Goal: Task Accomplishment & Management: Use online tool/utility

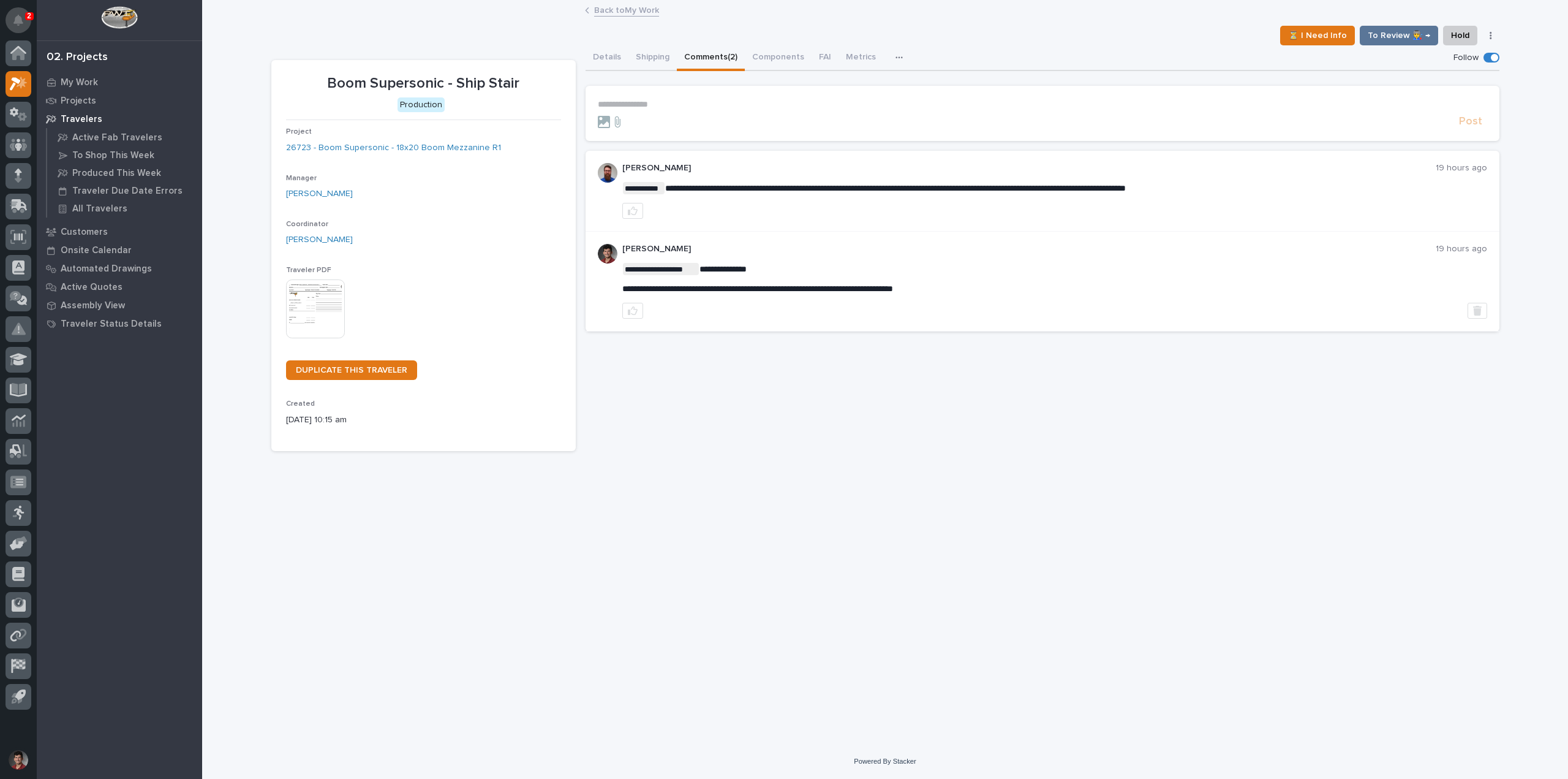
click at [16, 21] on icon "Notifications" at bounding box center [19, 20] width 10 height 11
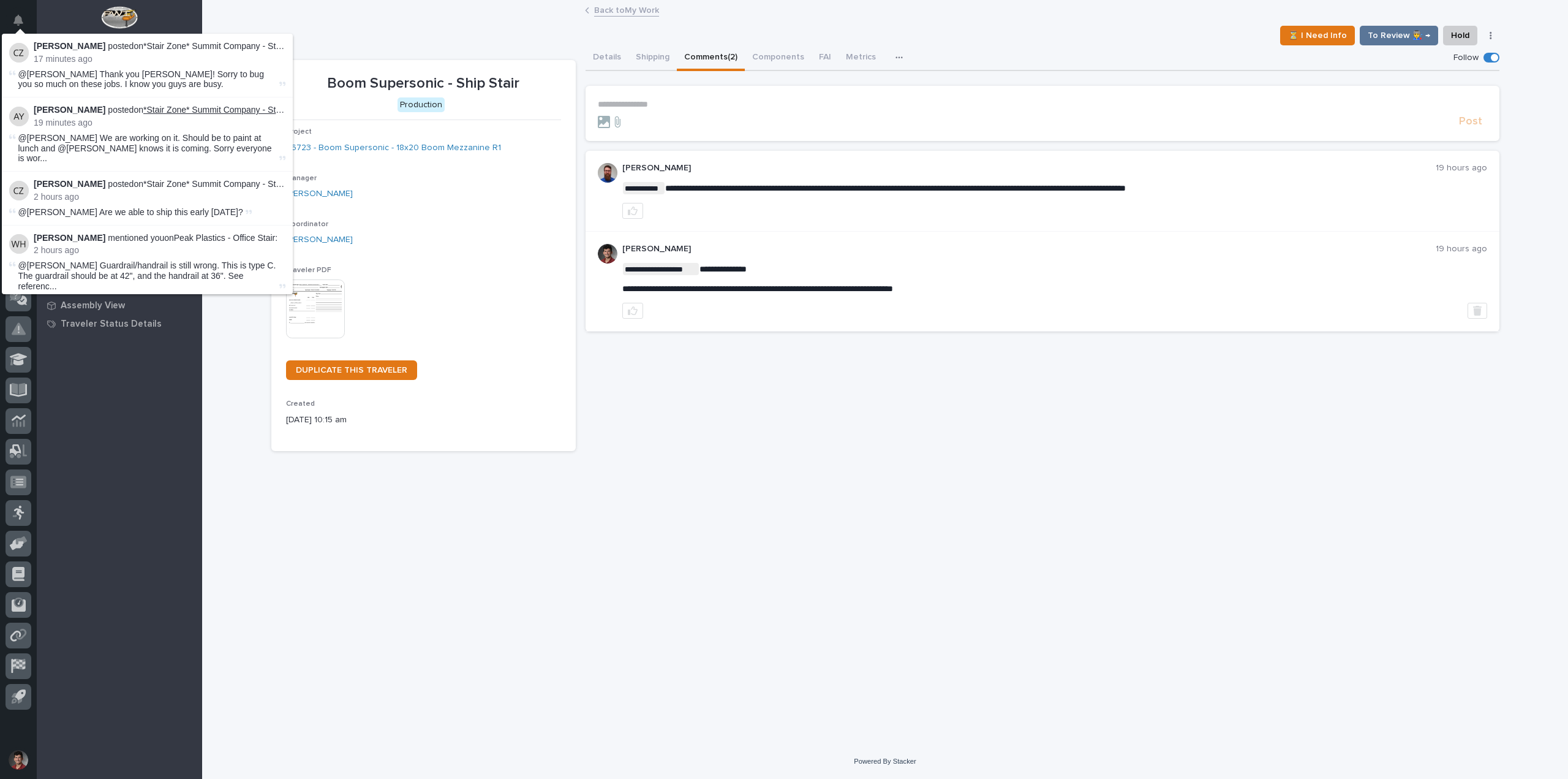
click at [232, 111] on link "*Stair Zone* Summit Company - Stair" at bounding box center [214, 110] width 142 height 10
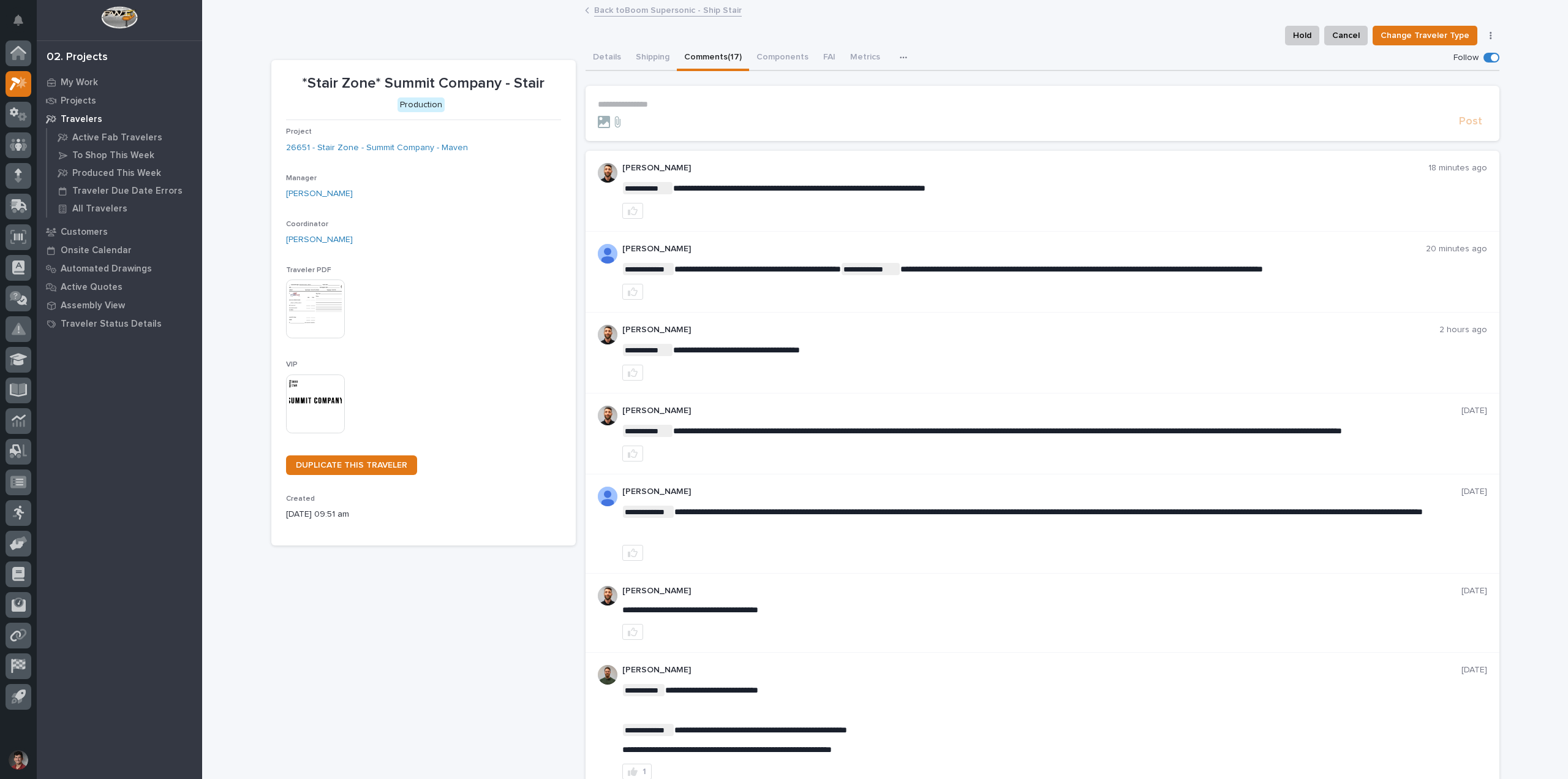
click at [692, 9] on link "Back to Boom Supersonic - Ship Stair" at bounding box center [668, 10] width 147 height 14
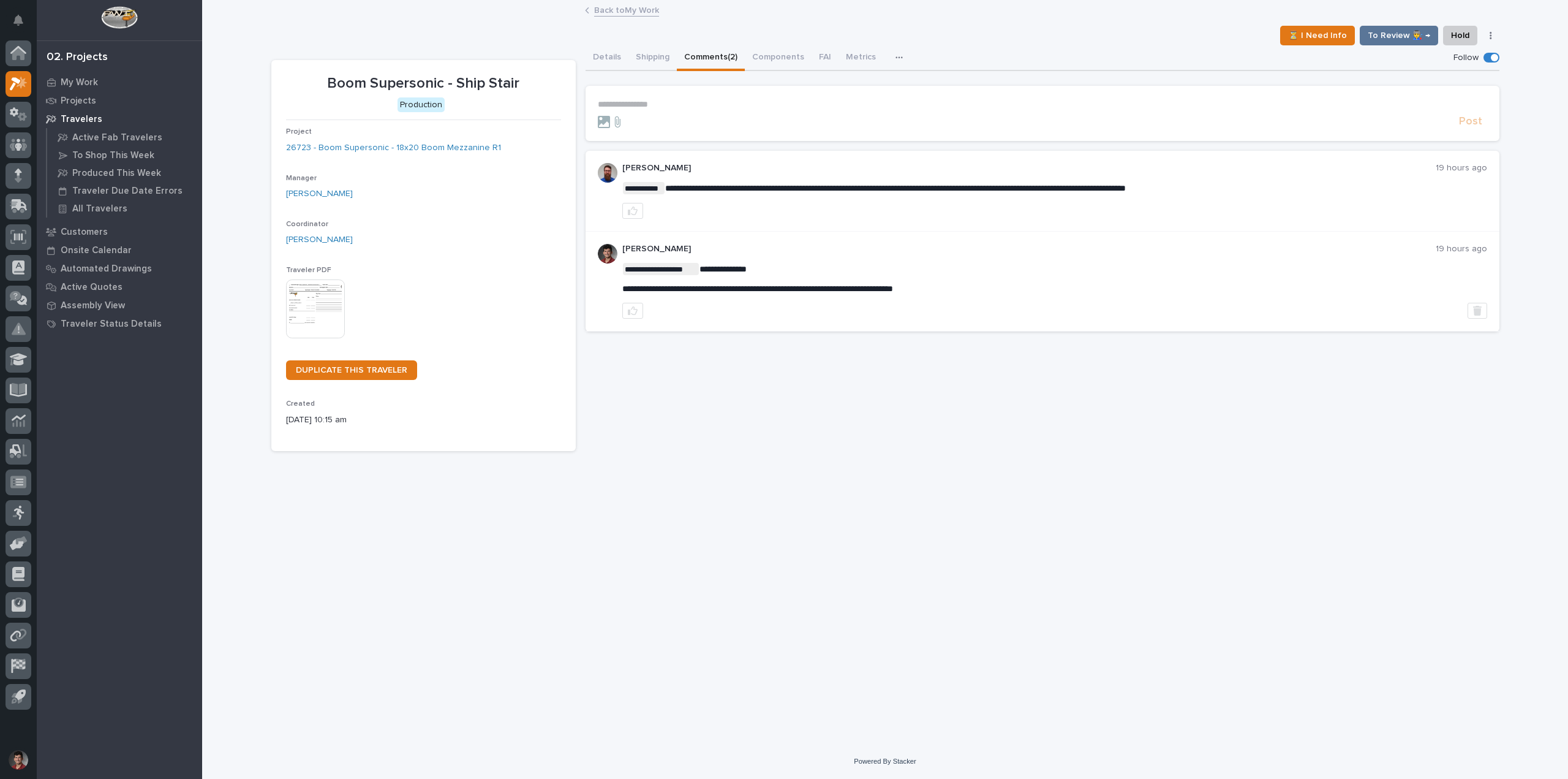
click at [682, 106] on p "**********" at bounding box center [1042, 104] width 889 height 10
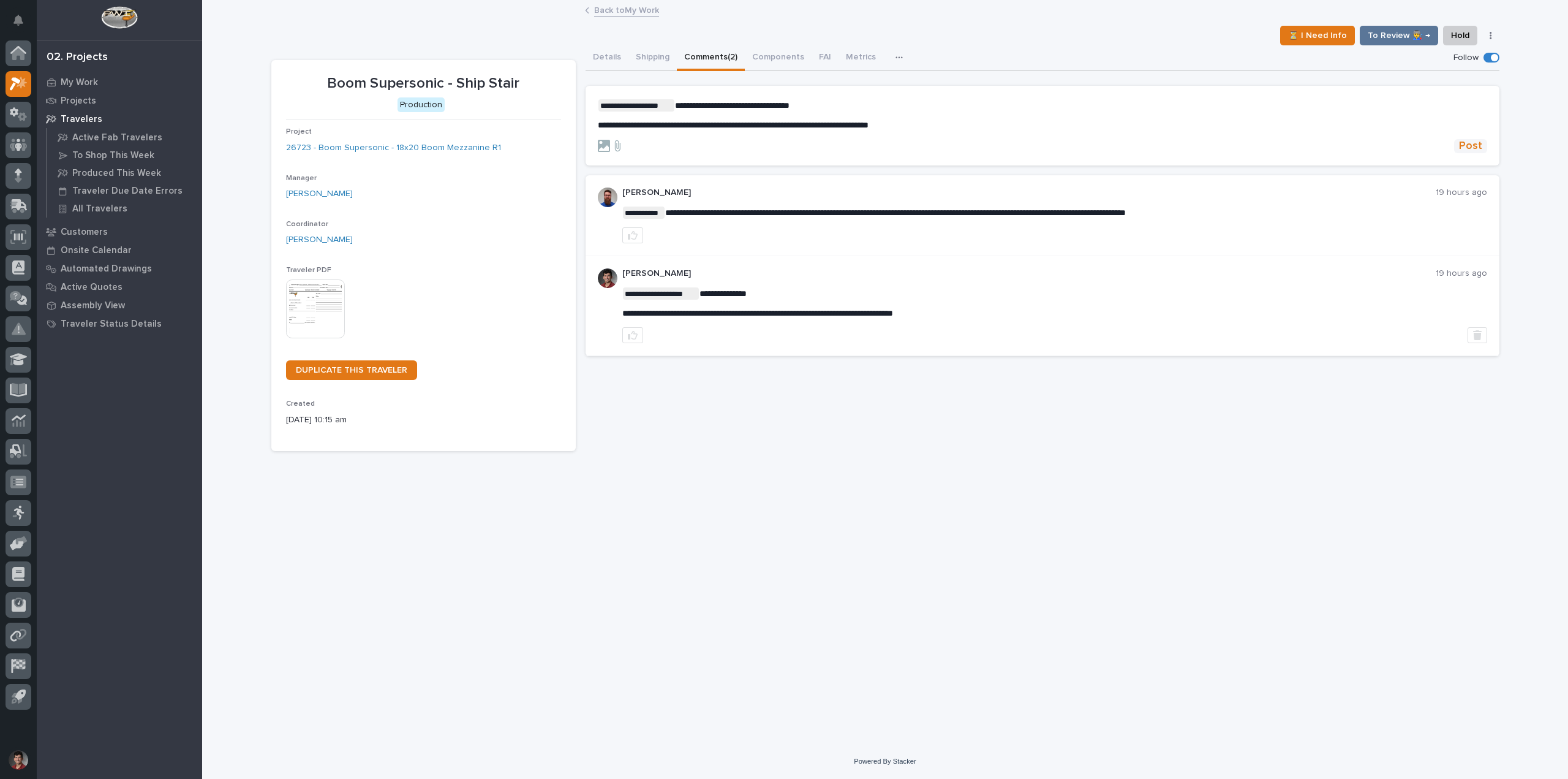
click at [1480, 151] on span "Post" at bounding box center [1471, 146] width 23 height 14
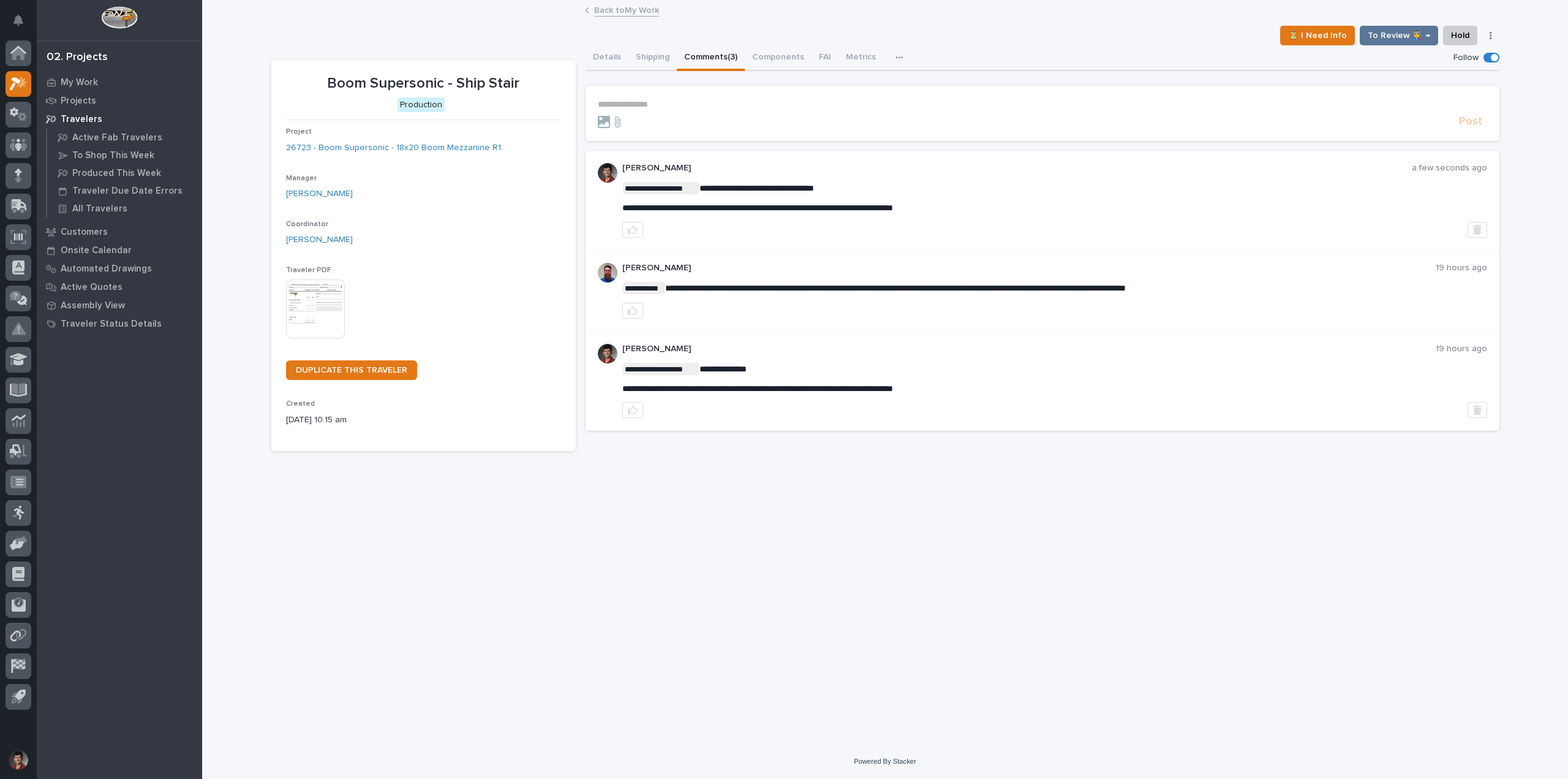
click at [653, 566] on div "**********" at bounding box center [885, 357] width 1240 height 712
click at [633, 9] on link "Back to My Work" at bounding box center [627, 10] width 65 height 14
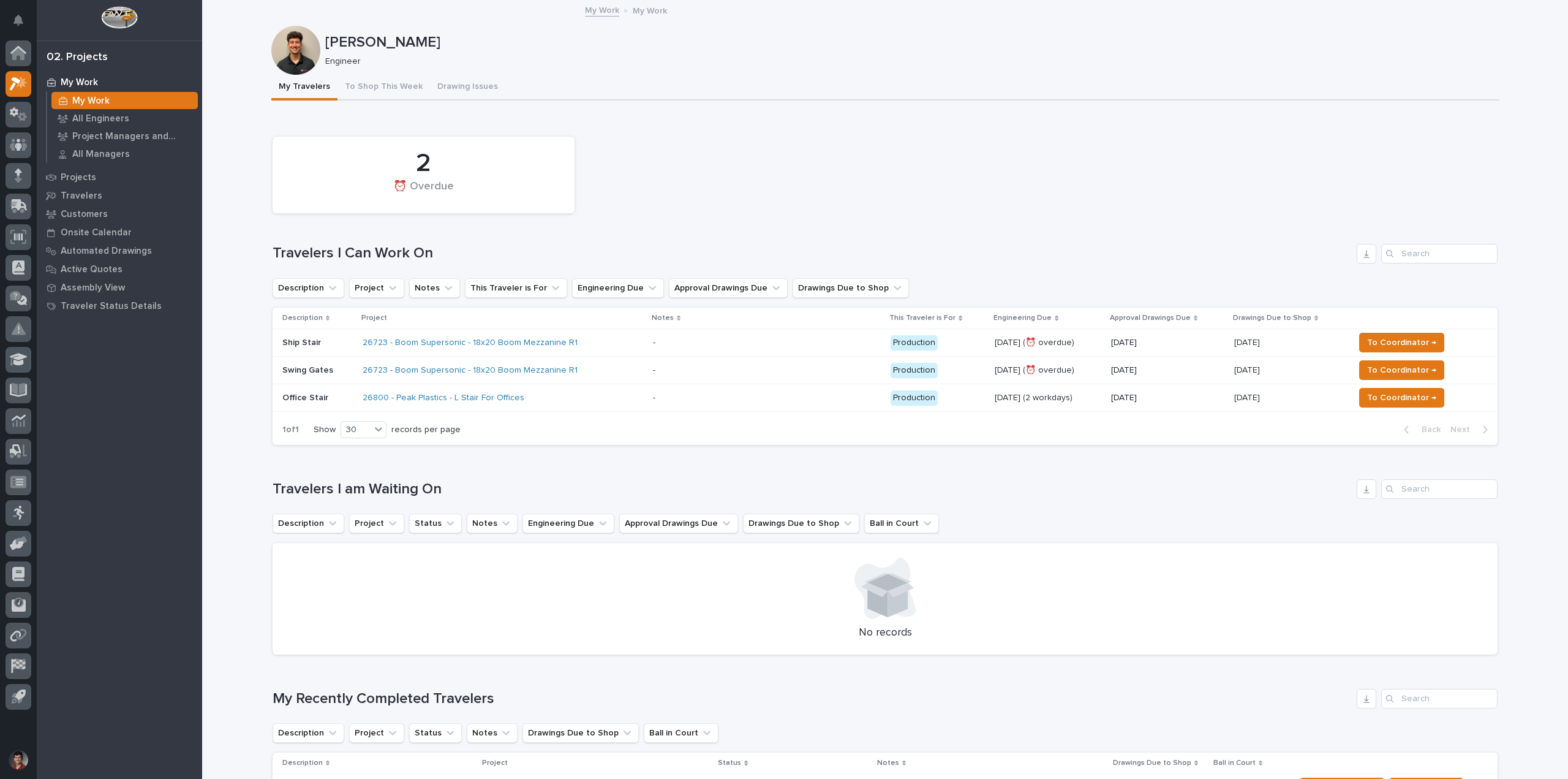
click at [605, 392] on div "26800 - Peak Plastics - L Stair For Offices" at bounding box center [503, 398] width 280 height 20
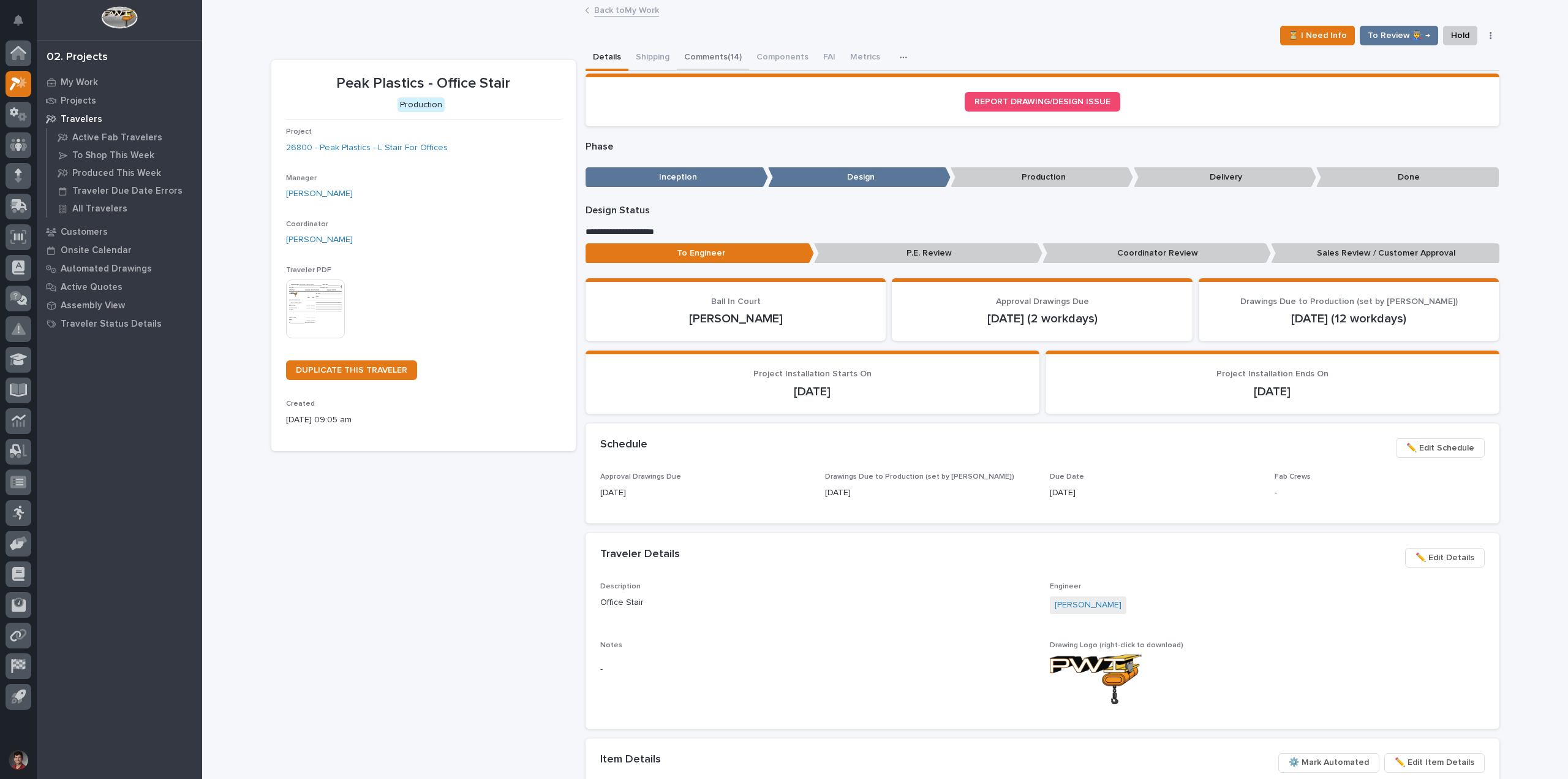
click at [705, 51] on button "Comments (14)" at bounding box center [712, 58] width 72 height 26
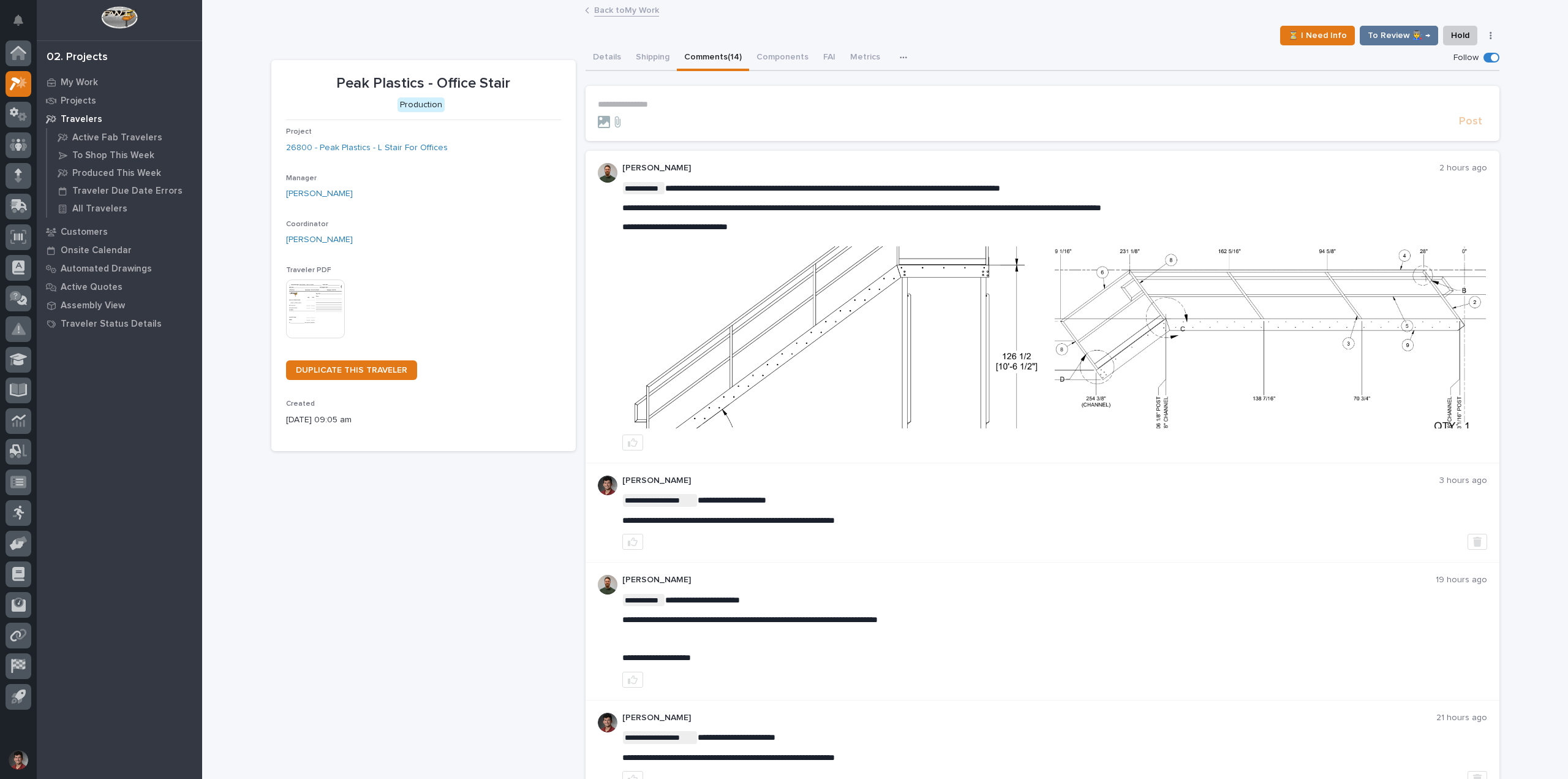
click at [854, 326] on img at bounding box center [839, 337] width 431 height 182
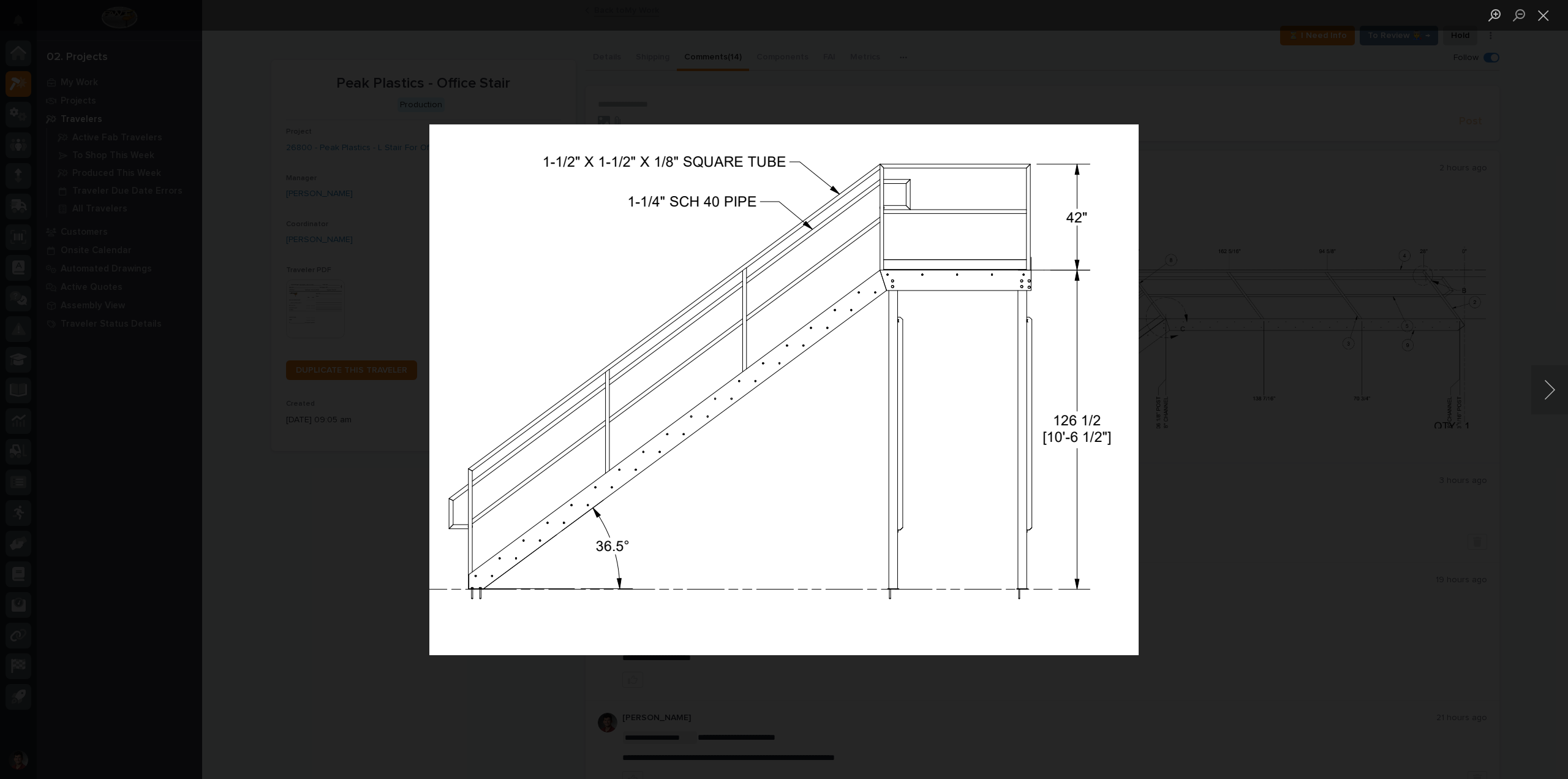
click at [1541, 389] on button "Next image" at bounding box center [1550, 389] width 37 height 49
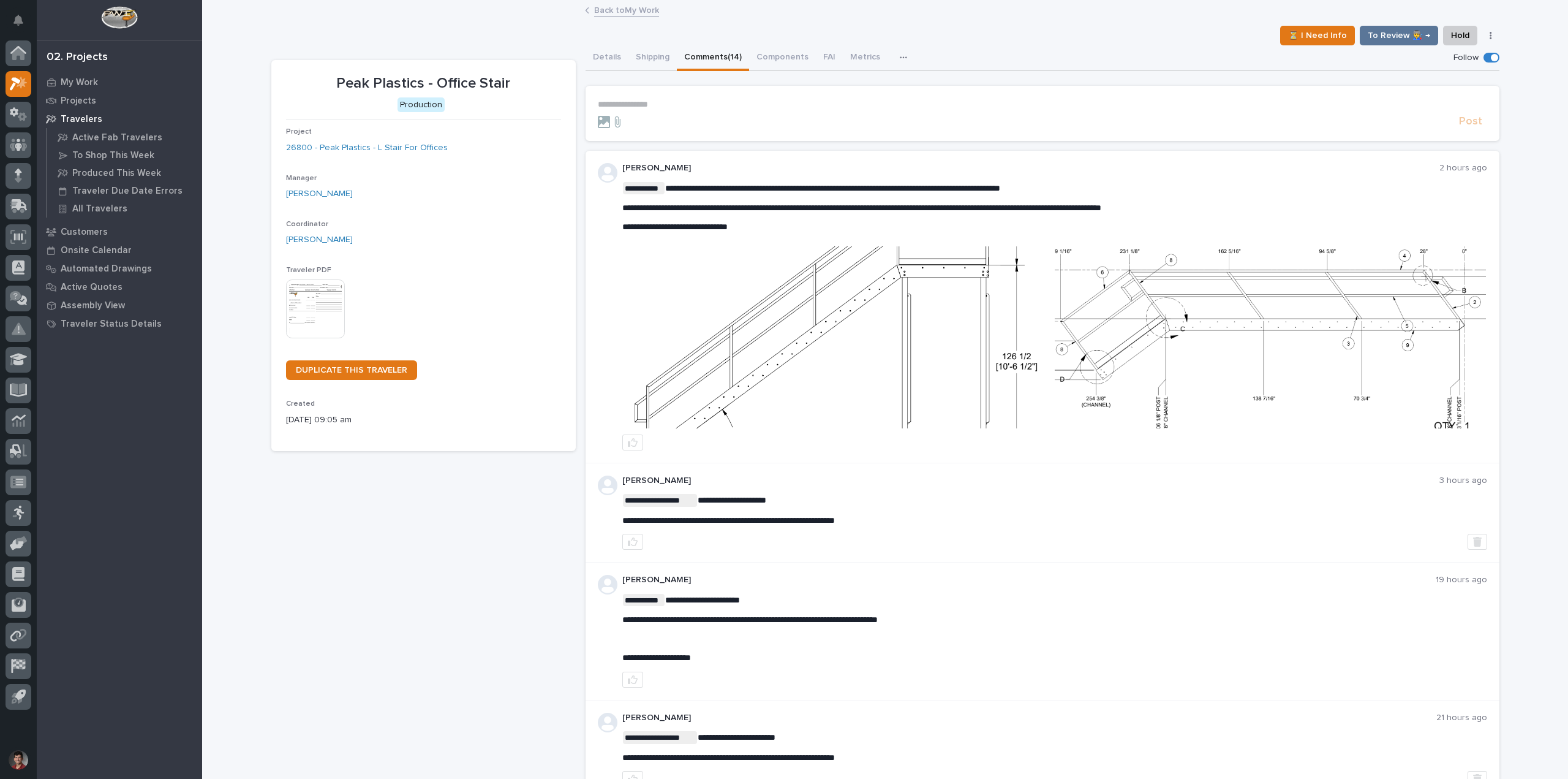
scroll to position [86, 0]
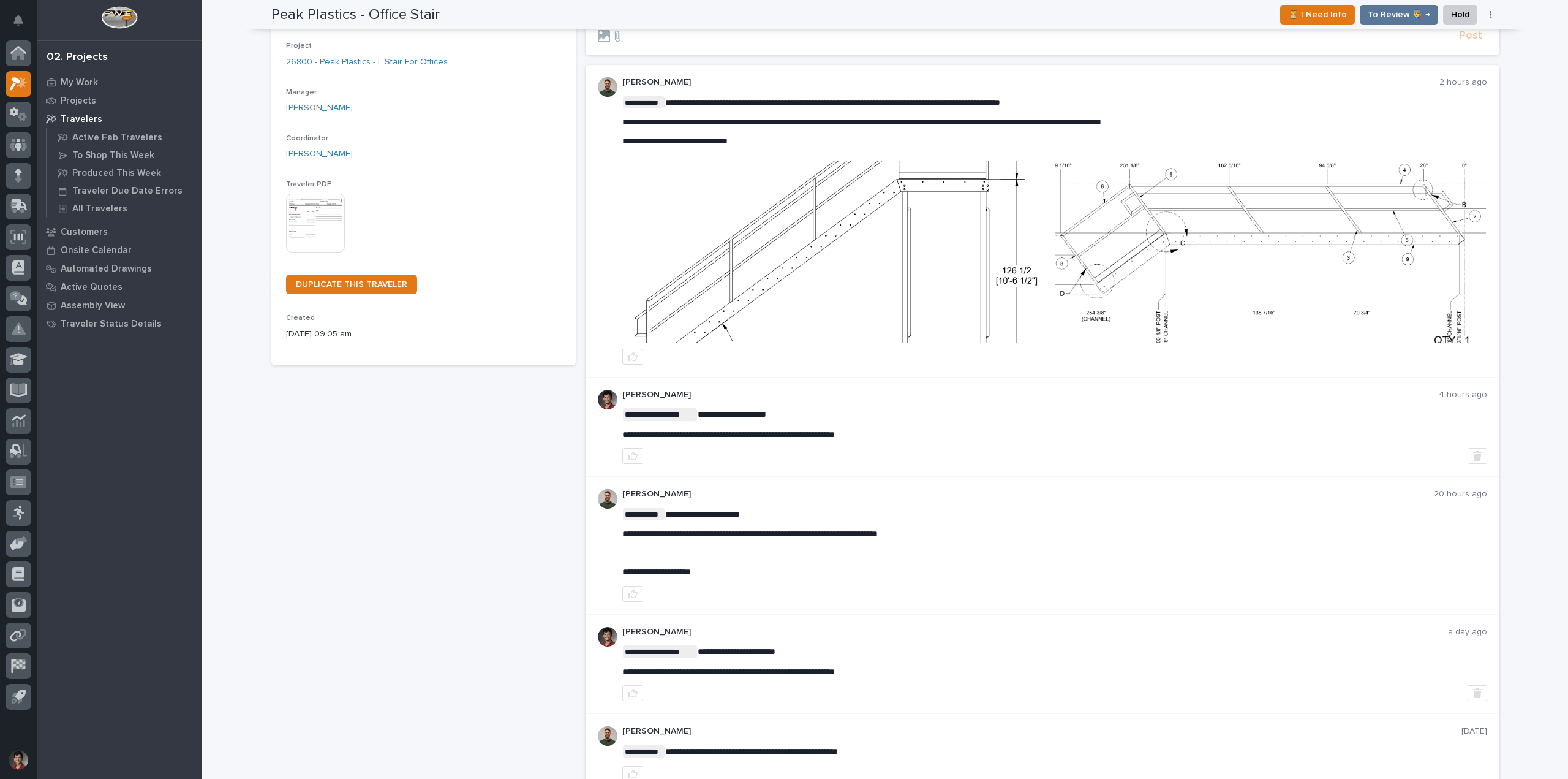
click at [1216, 256] on img at bounding box center [1270, 251] width 431 height 182
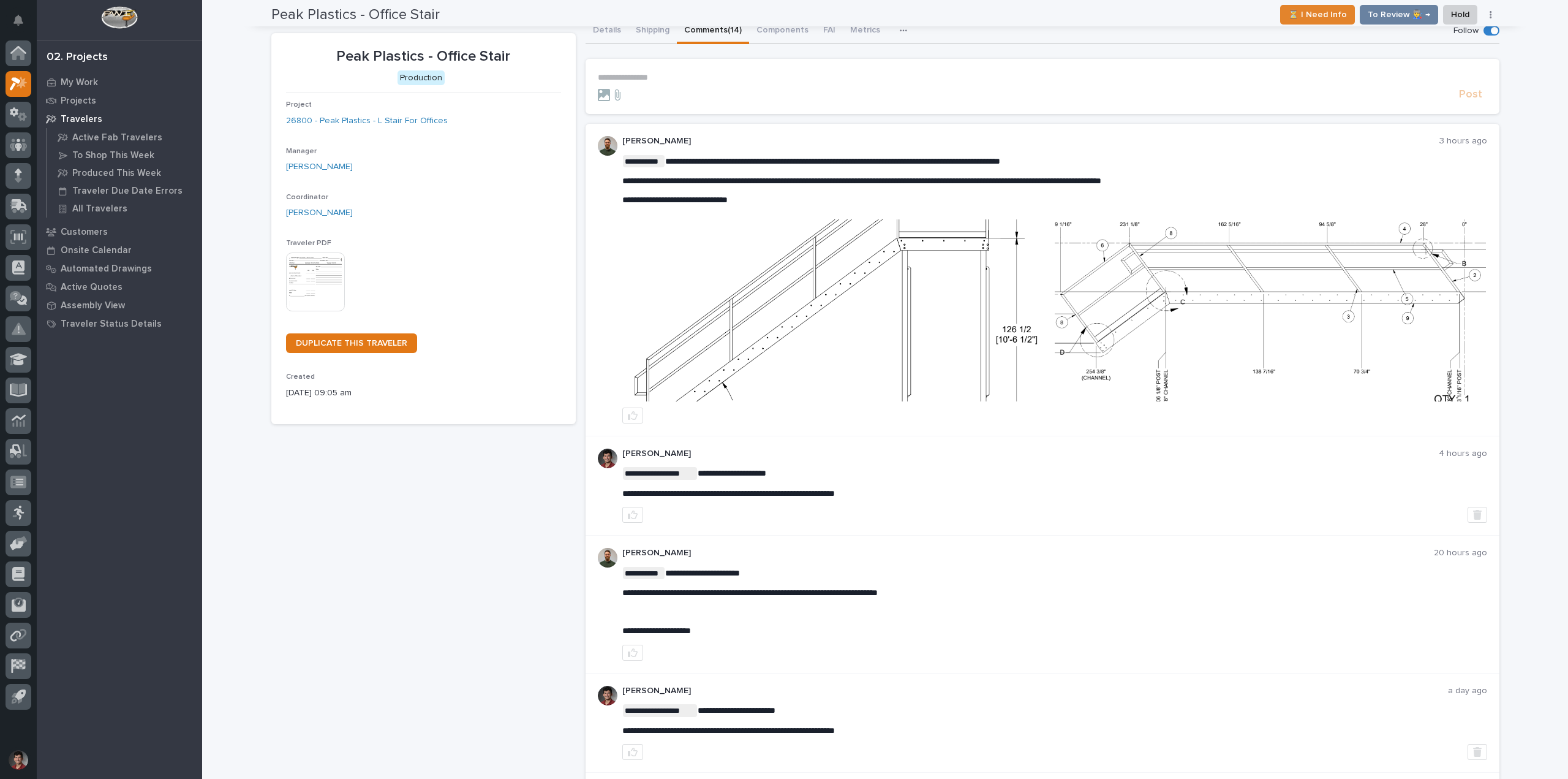
scroll to position [0, 0]
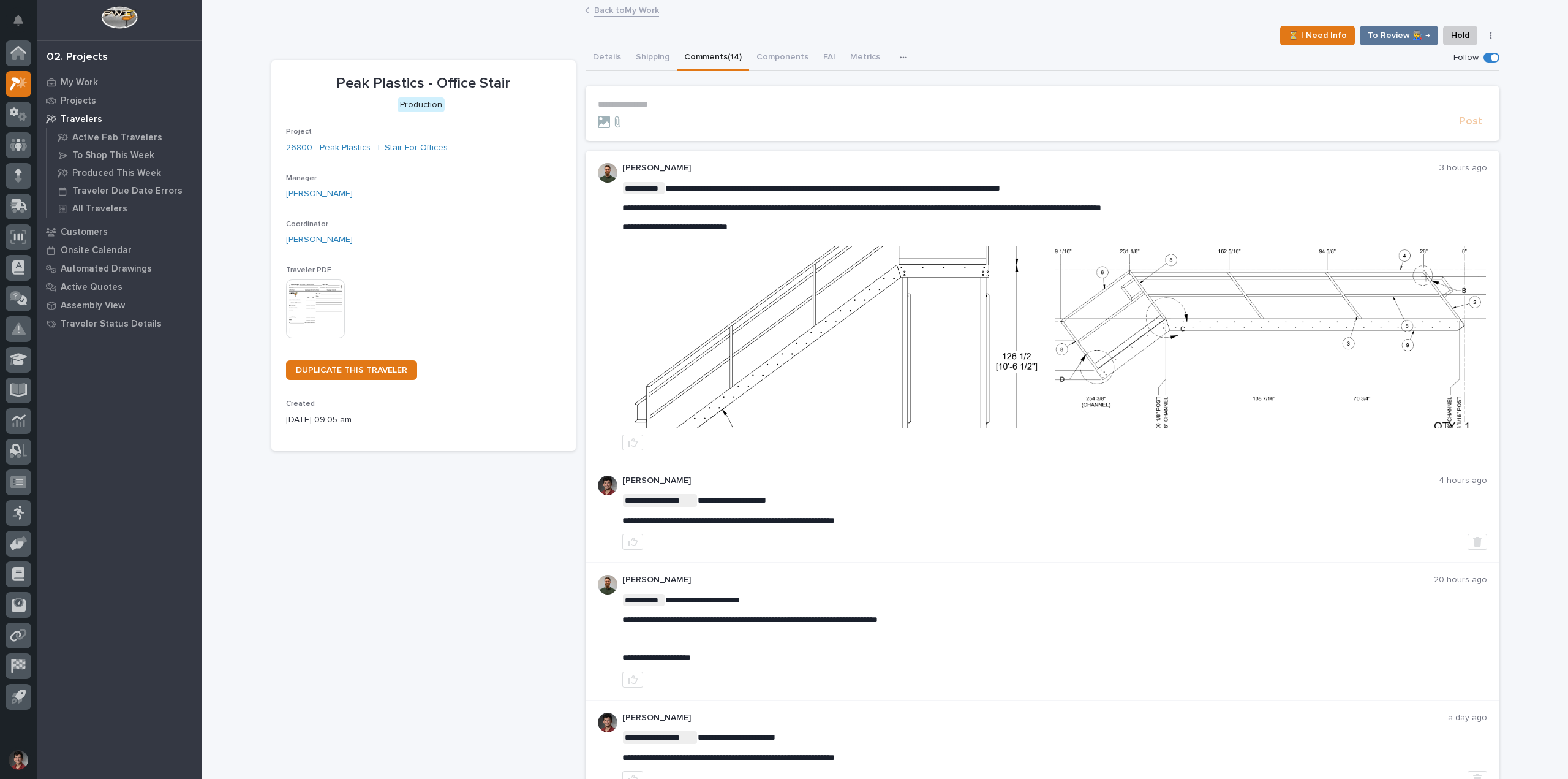
click at [644, 101] on p "**********" at bounding box center [1042, 104] width 889 height 10
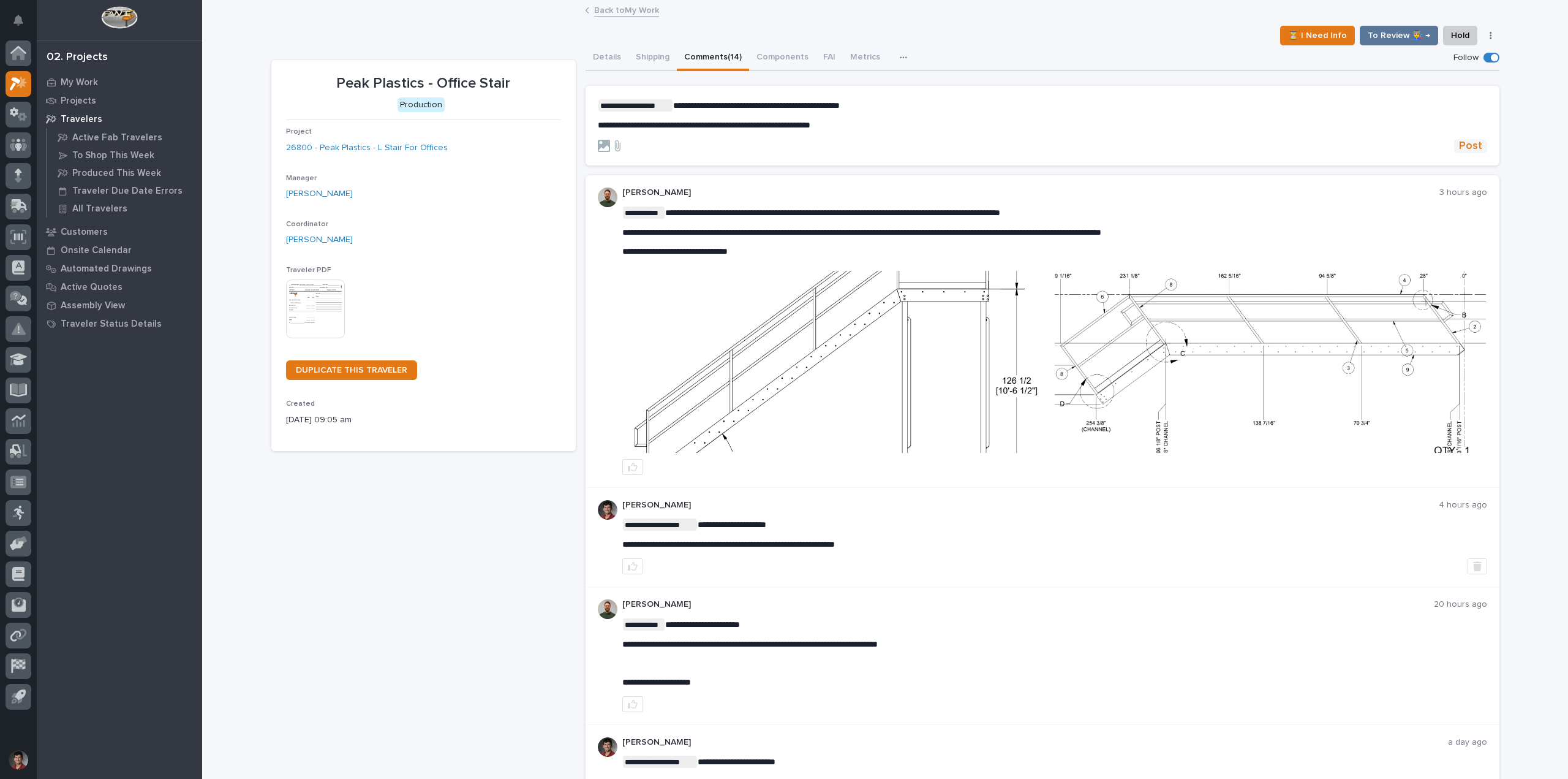
click at [1477, 147] on span "Post" at bounding box center [1471, 146] width 23 height 14
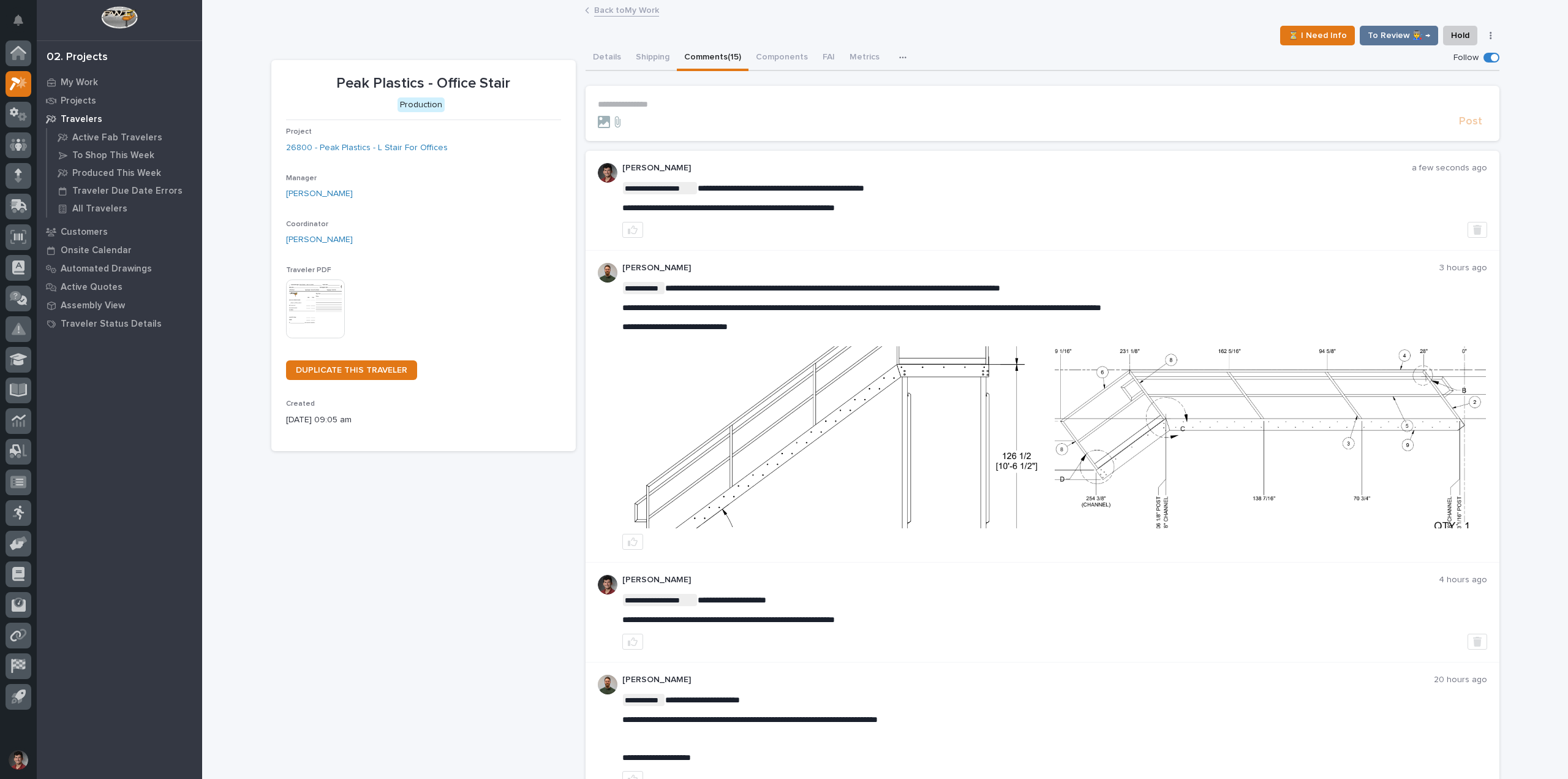
click at [603, 10] on link "Back to My Work" at bounding box center [627, 10] width 65 height 14
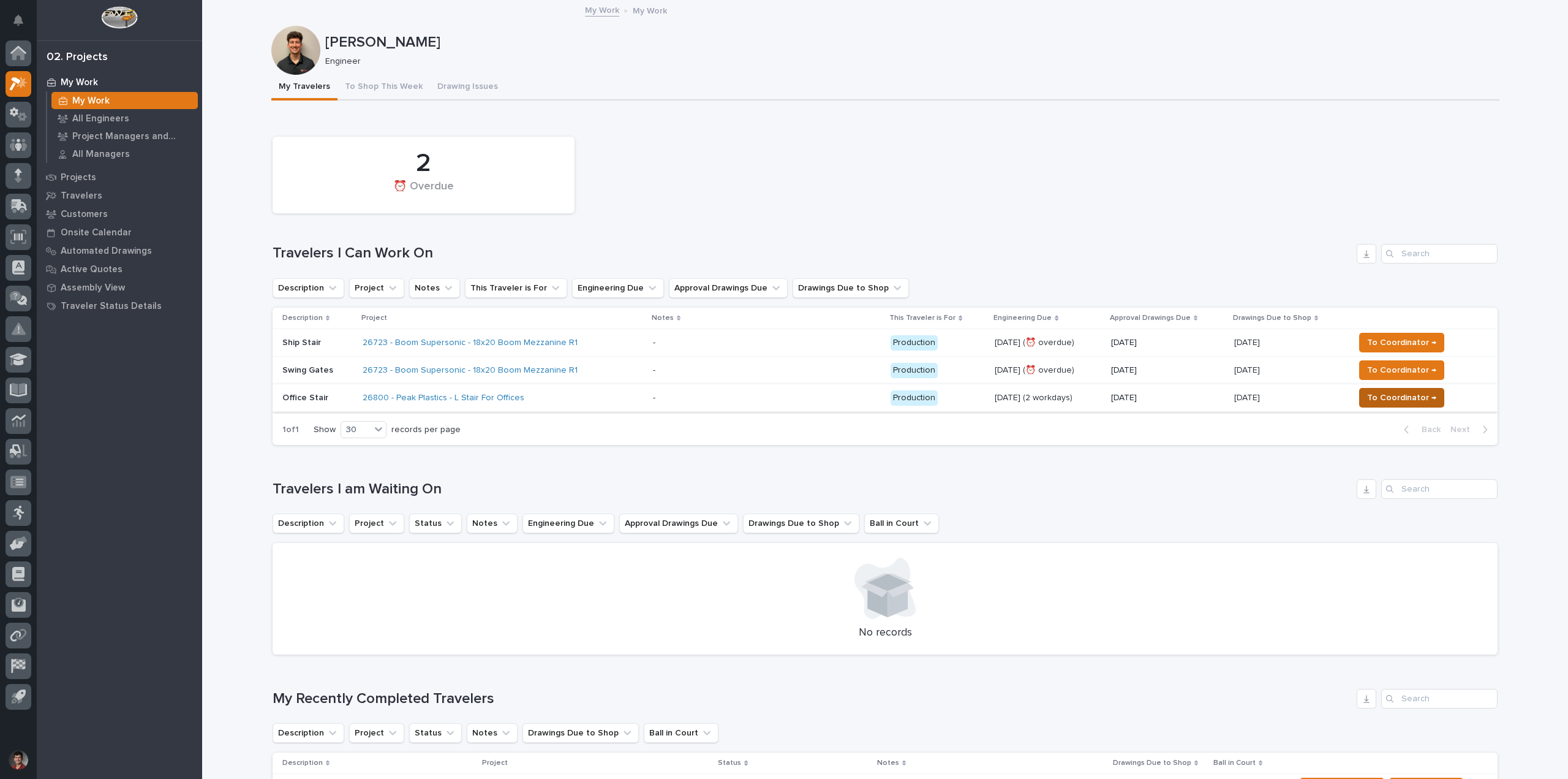
click at [1385, 400] on span "To Coordinator →" at bounding box center [1401, 397] width 69 height 14
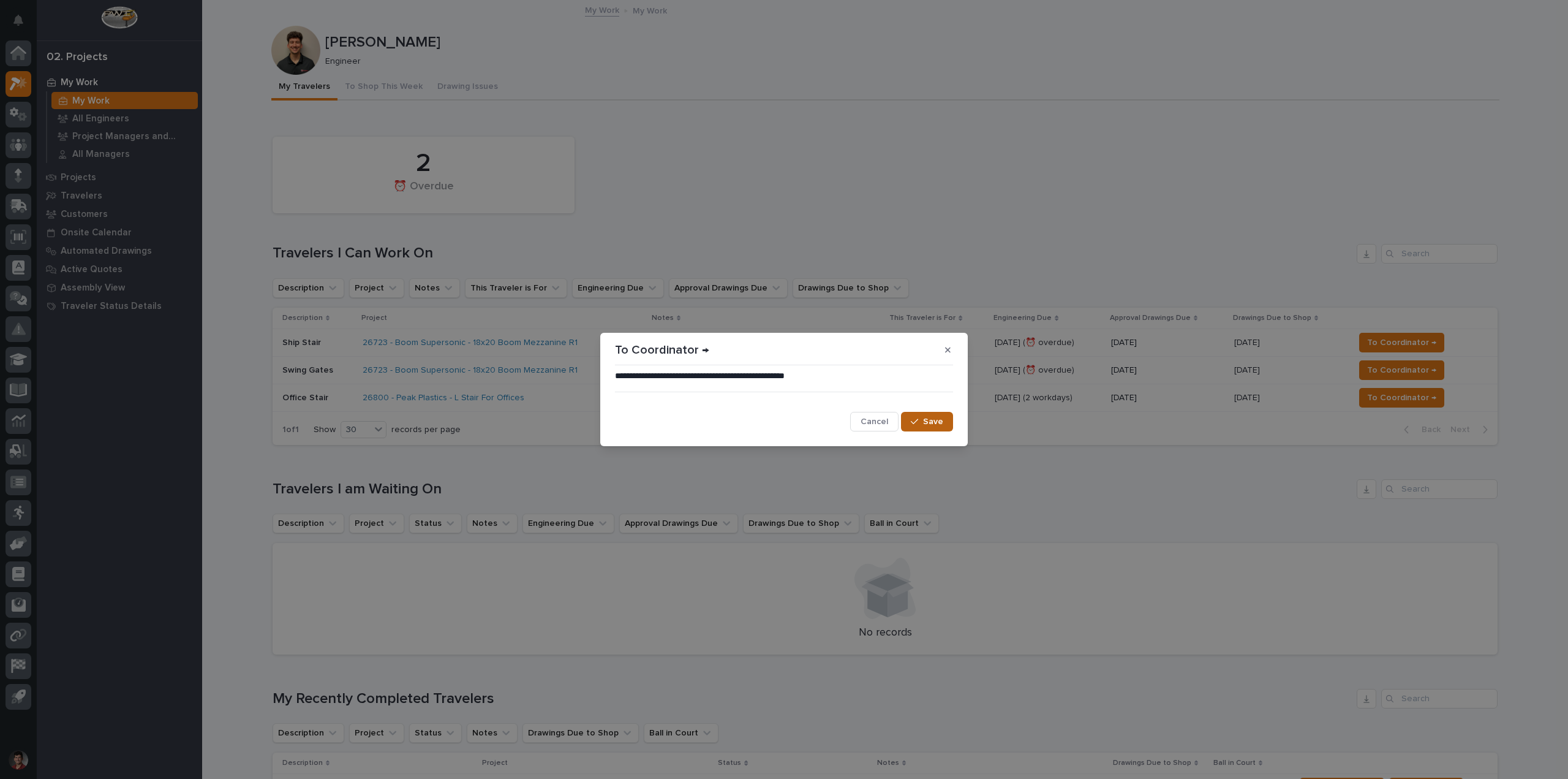
click at [934, 423] on span "Save" at bounding box center [932, 422] width 20 height 11
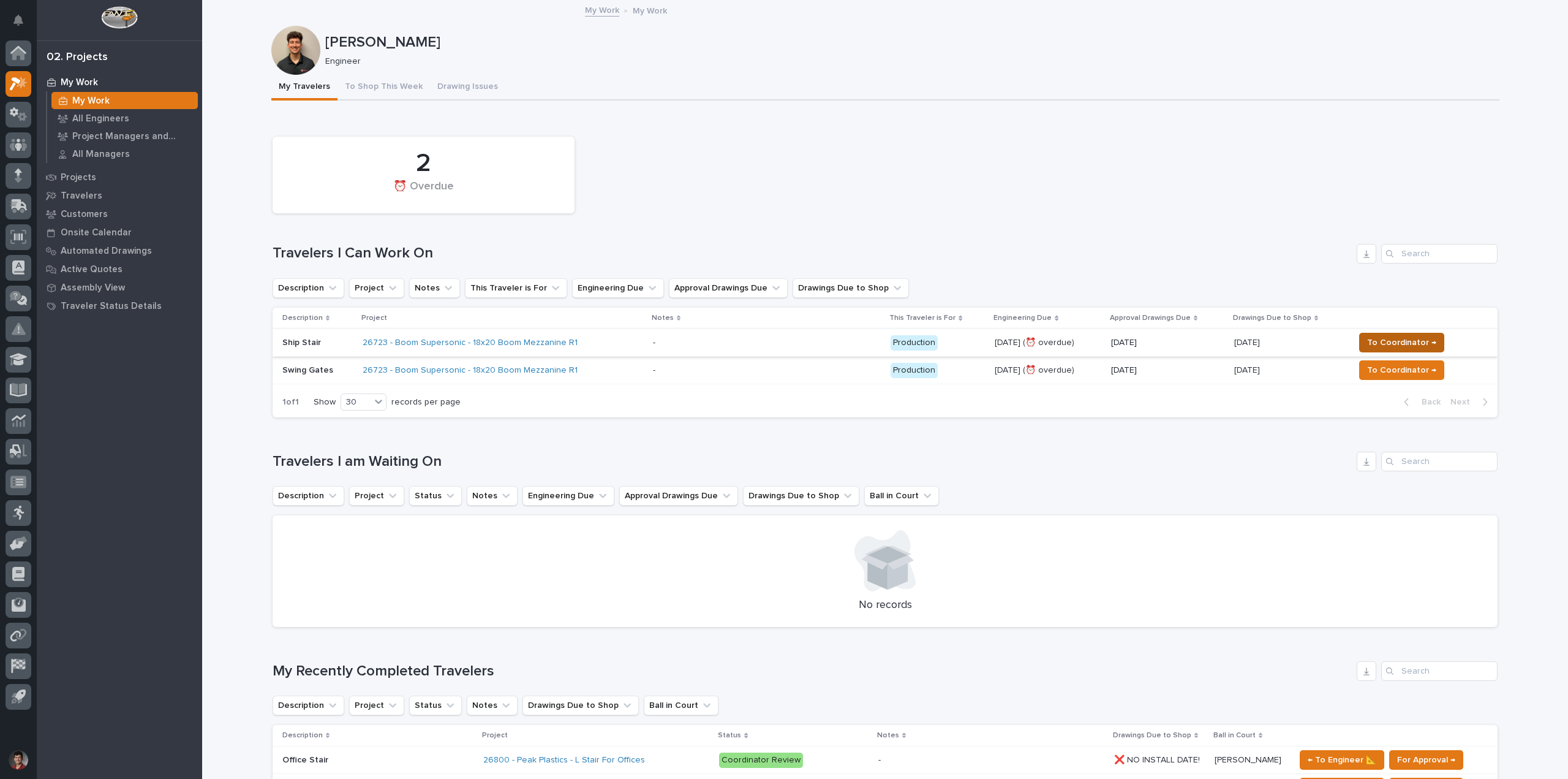
click at [1373, 337] on span "To Coordinator →" at bounding box center [1401, 342] width 69 height 14
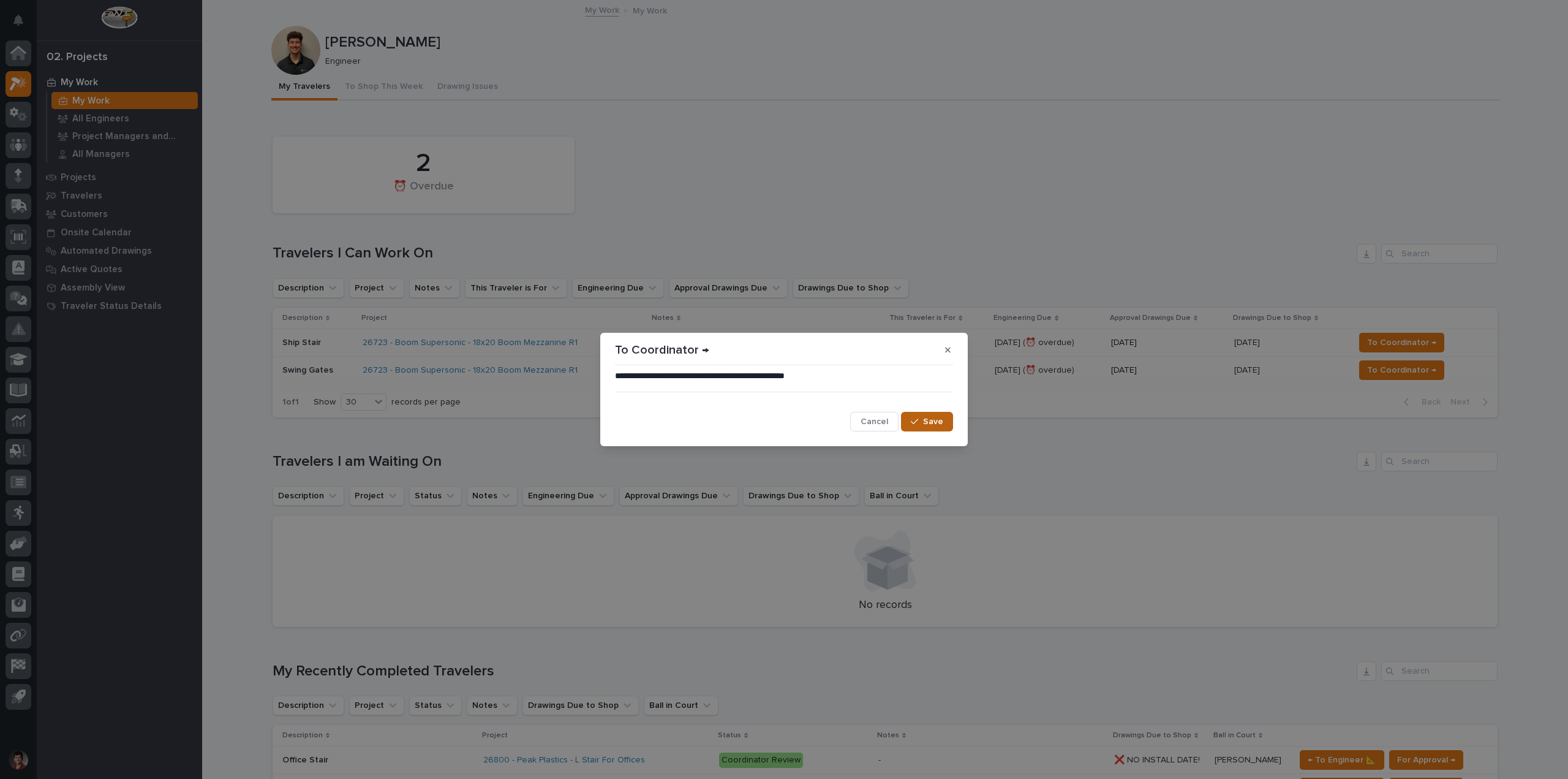
click at [925, 416] on button "Save" at bounding box center [927, 421] width 52 height 20
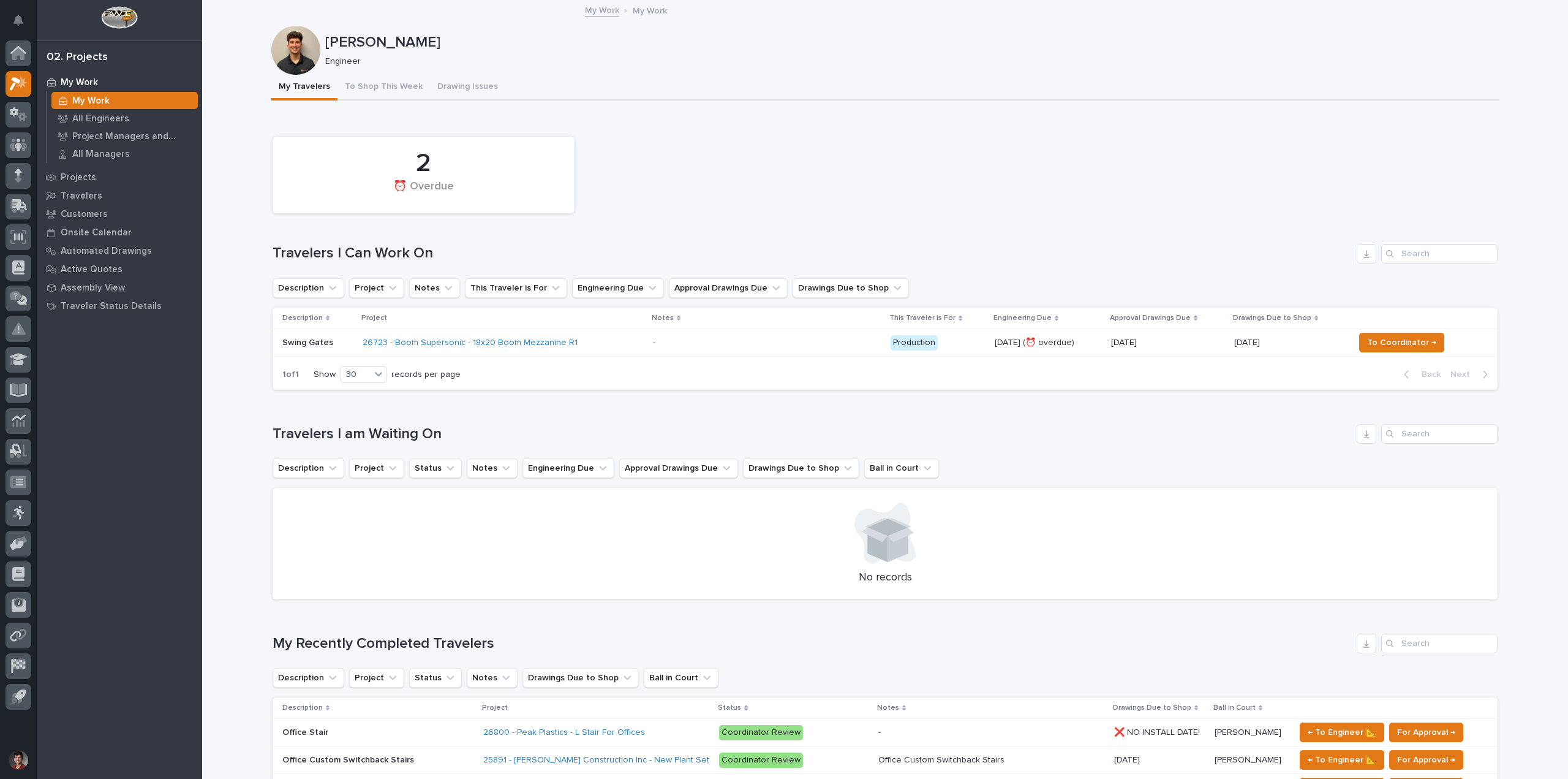
click at [808, 267] on div "2 ⏰ Overdue Travelers I Can Work On Description Project Notes This Traveler is …" at bounding box center [885, 260] width 1225 height 260
click at [1320, 128] on div "Loading... Saving… 2 ⏰ Overdue Travelers I Can Work On Description Project Note…" at bounding box center [885, 257] width 1225 height 285
click at [1046, 408] on div "Loading... Saving… Travelers I am Waiting On Description Project Status Notes E…" at bounding box center [885, 505] width 1225 height 210
click at [1222, 218] on div "2 ⏰ Overdue" at bounding box center [885, 175] width 1238 height 89
